Goal: Task Accomplishment & Management: Use online tool/utility

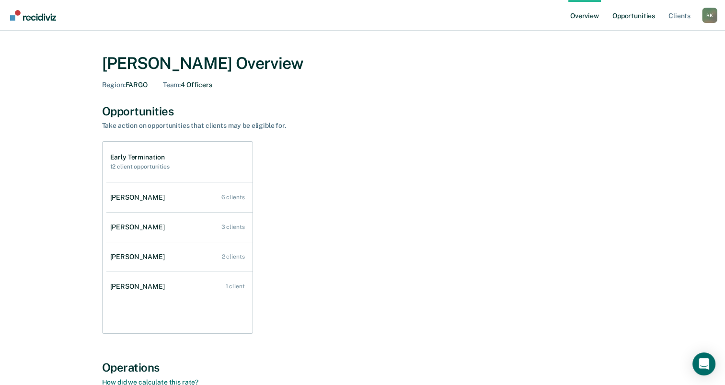
click at [631, 19] on link "Opportunities" at bounding box center [634, 15] width 47 height 31
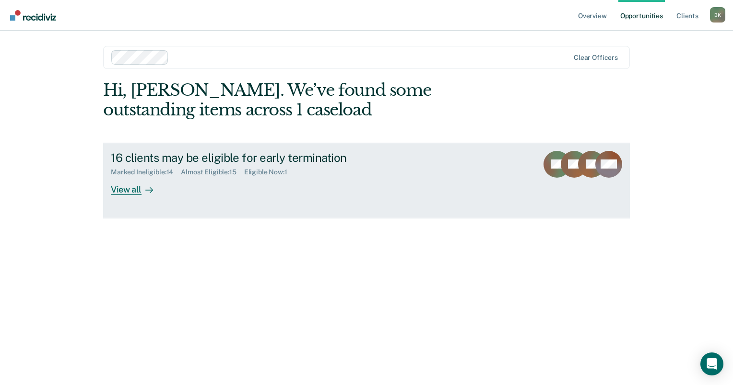
click at [169, 164] on div "16 clients may be eligible for early termination" at bounding box center [279, 158] width 337 height 14
